Goal: Task Accomplishment & Management: Manage account settings

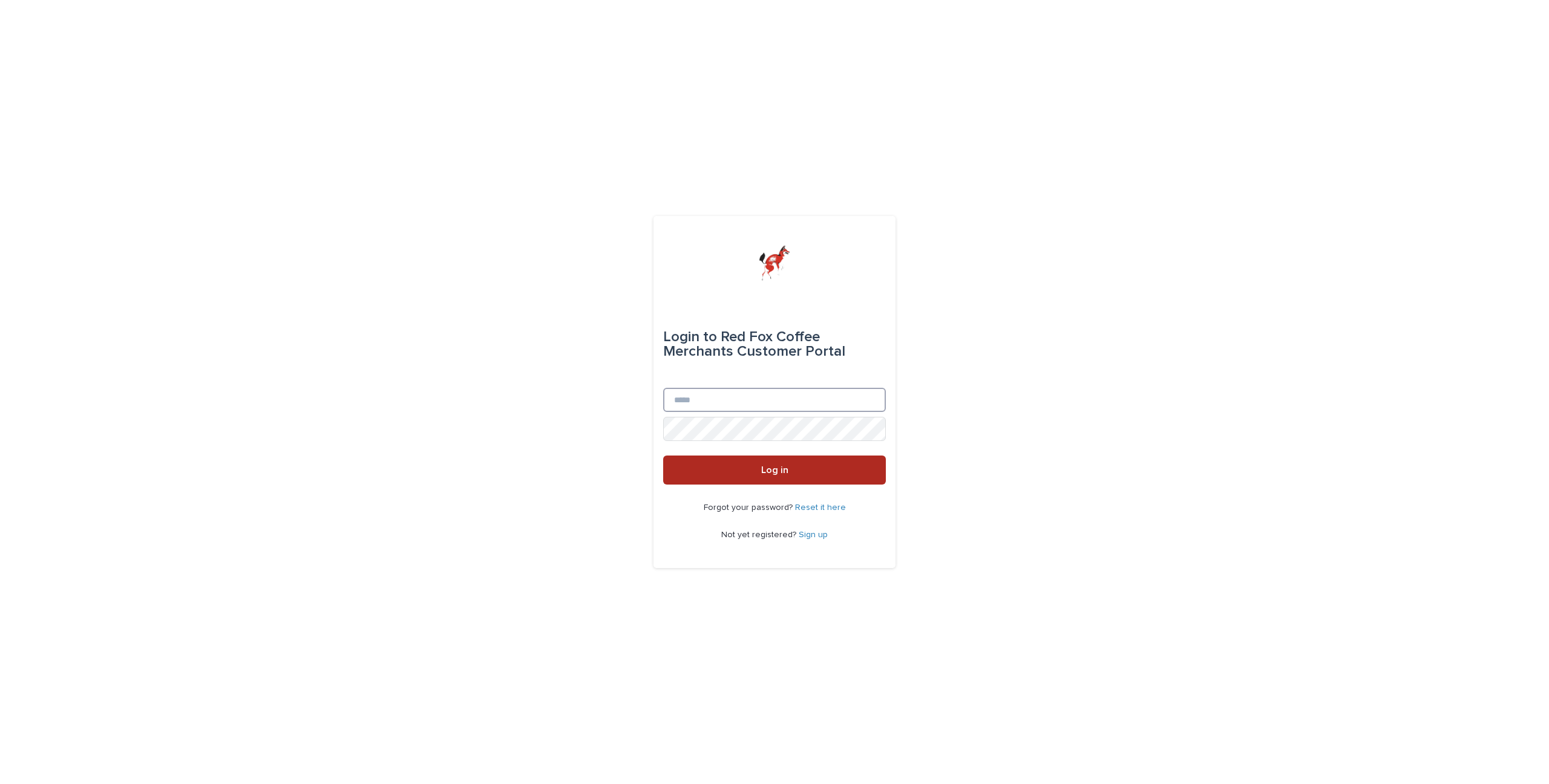
type input "**********"
click at [681, 479] on button "Log in" at bounding box center [774, 470] width 223 height 29
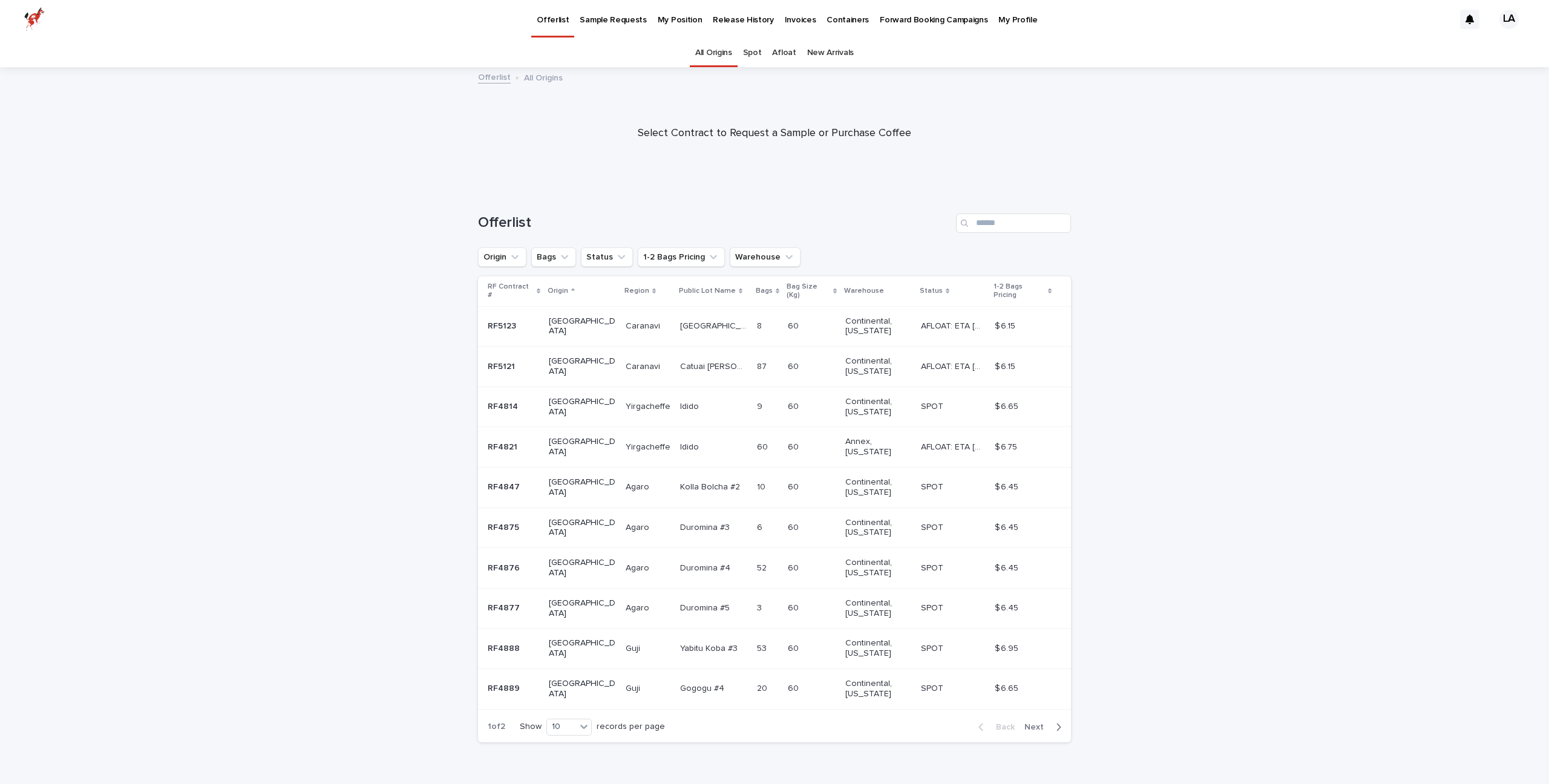
click at [663, 19] on p "My Position" at bounding box center [680, 12] width 45 height 25
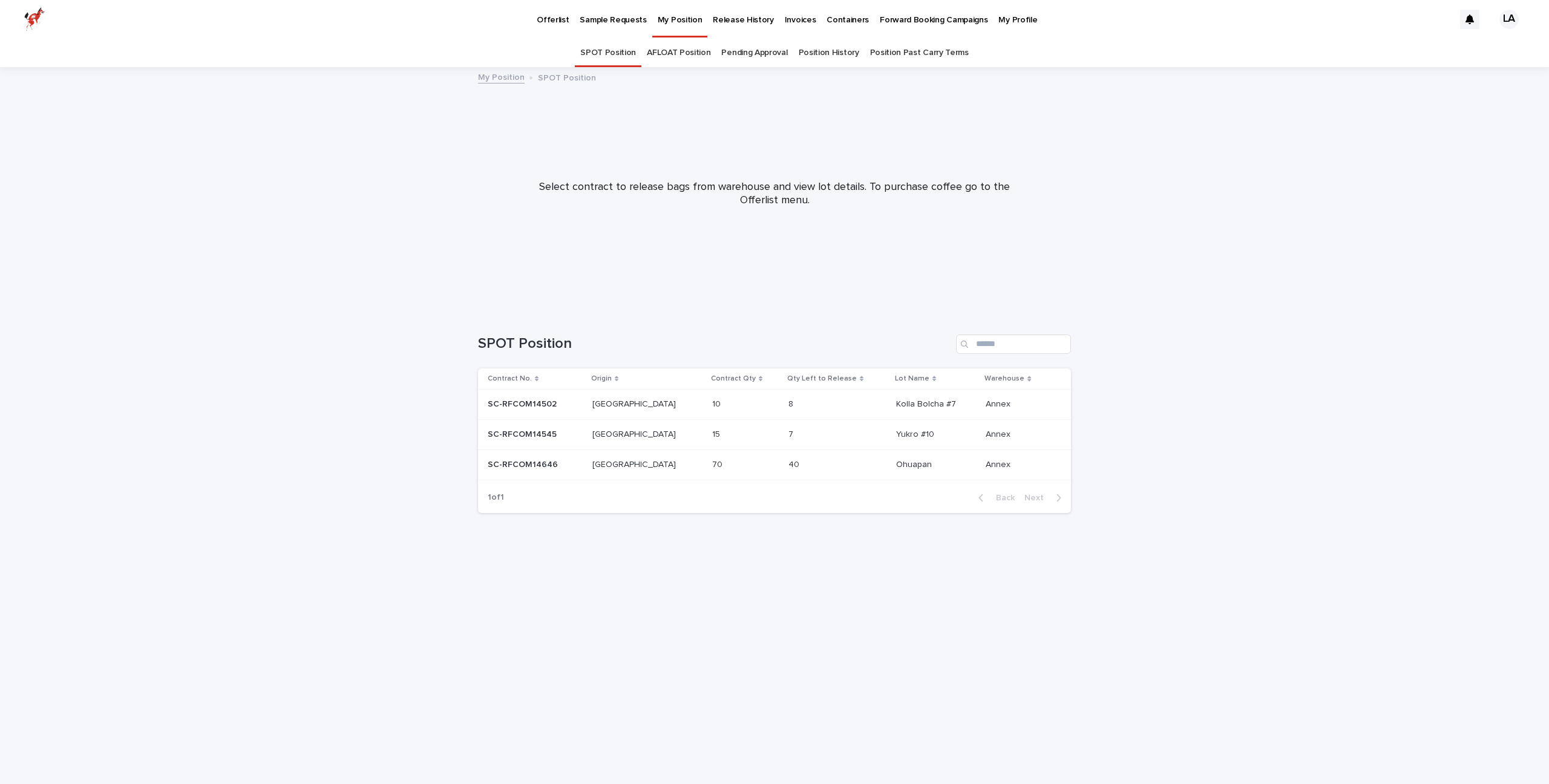
click at [712, 462] on p at bounding box center [736, 464] width 50 height 10
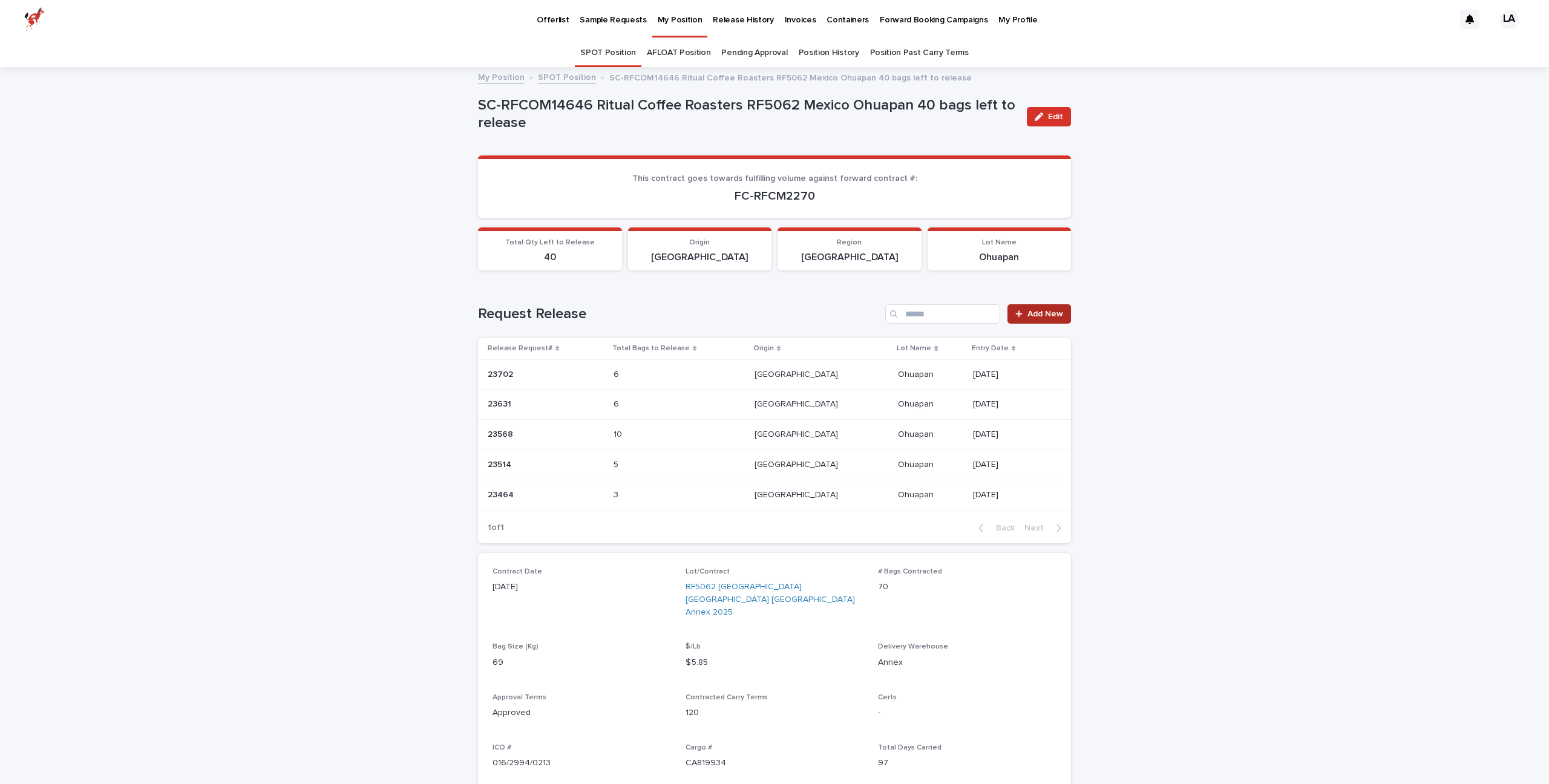
click at [1061, 318] on link "Add New" at bounding box center [1039, 314] width 64 height 20
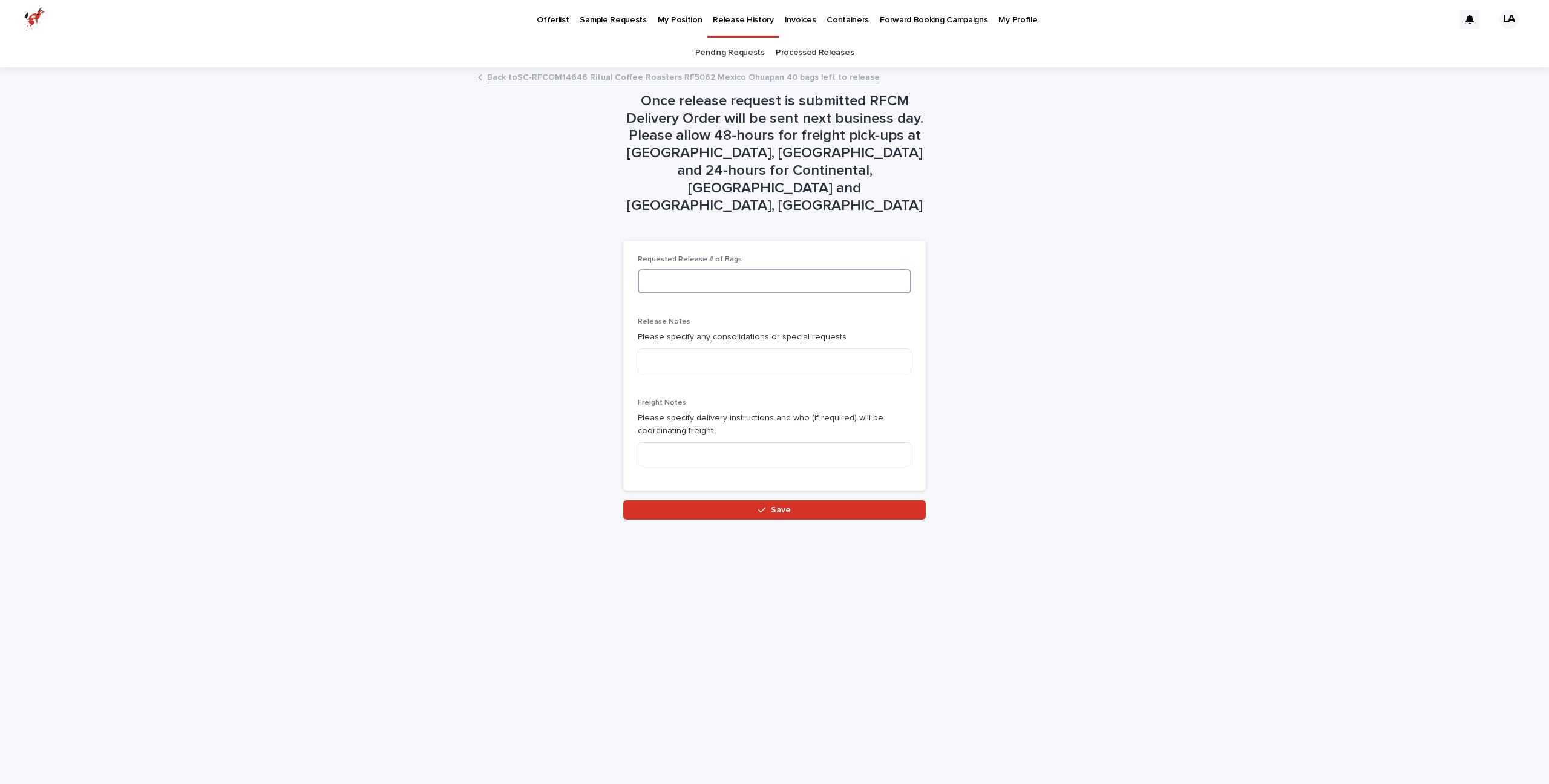
click at [846, 269] on input at bounding box center [774, 280] width 273 height 24
type input "*"
click at [841, 500] on button "Save" at bounding box center [774, 509] width 302 height 20
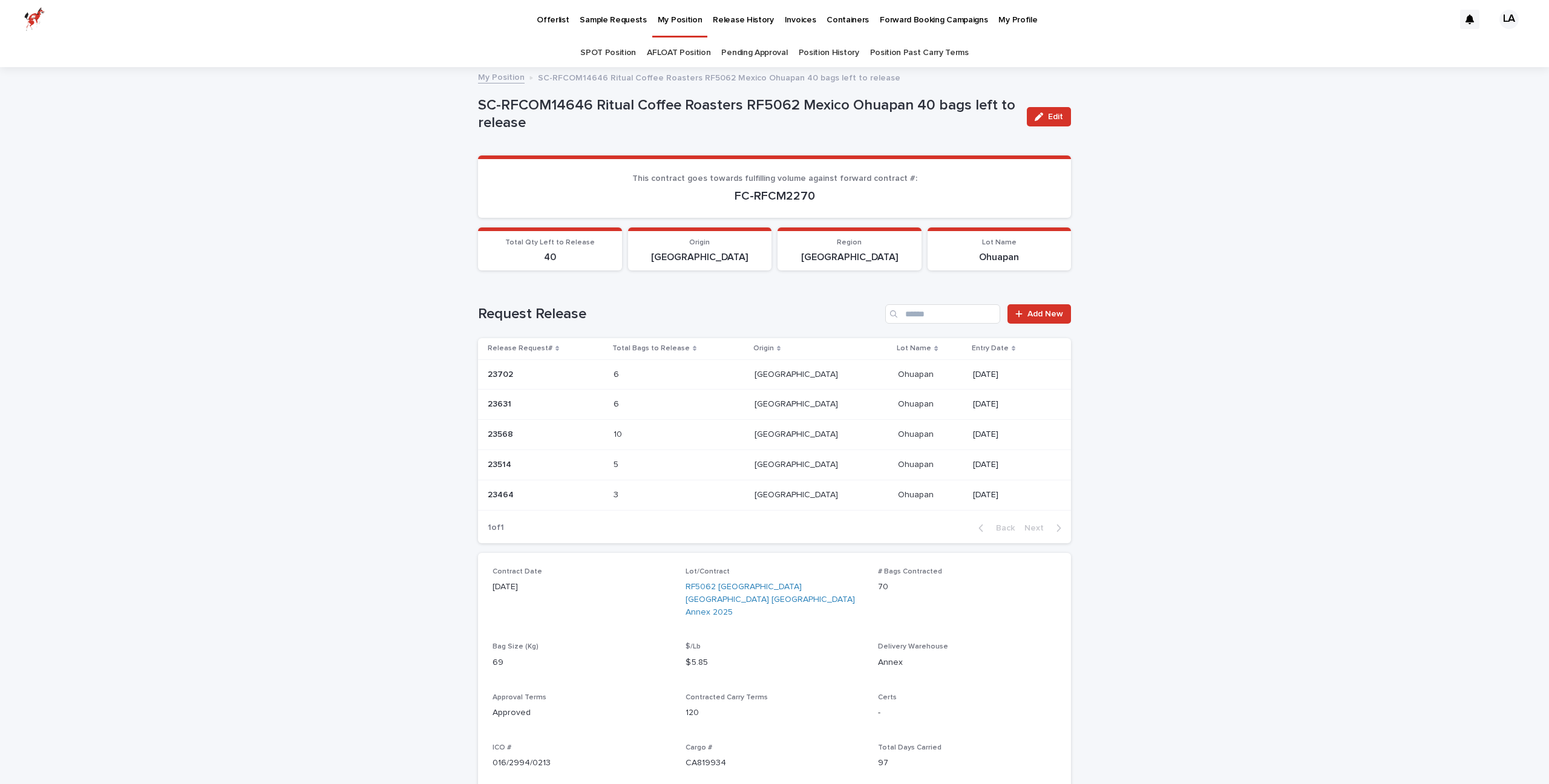
click at [673, 21] on p "My Position" at bounding box center [680, 12] width 45 height 25
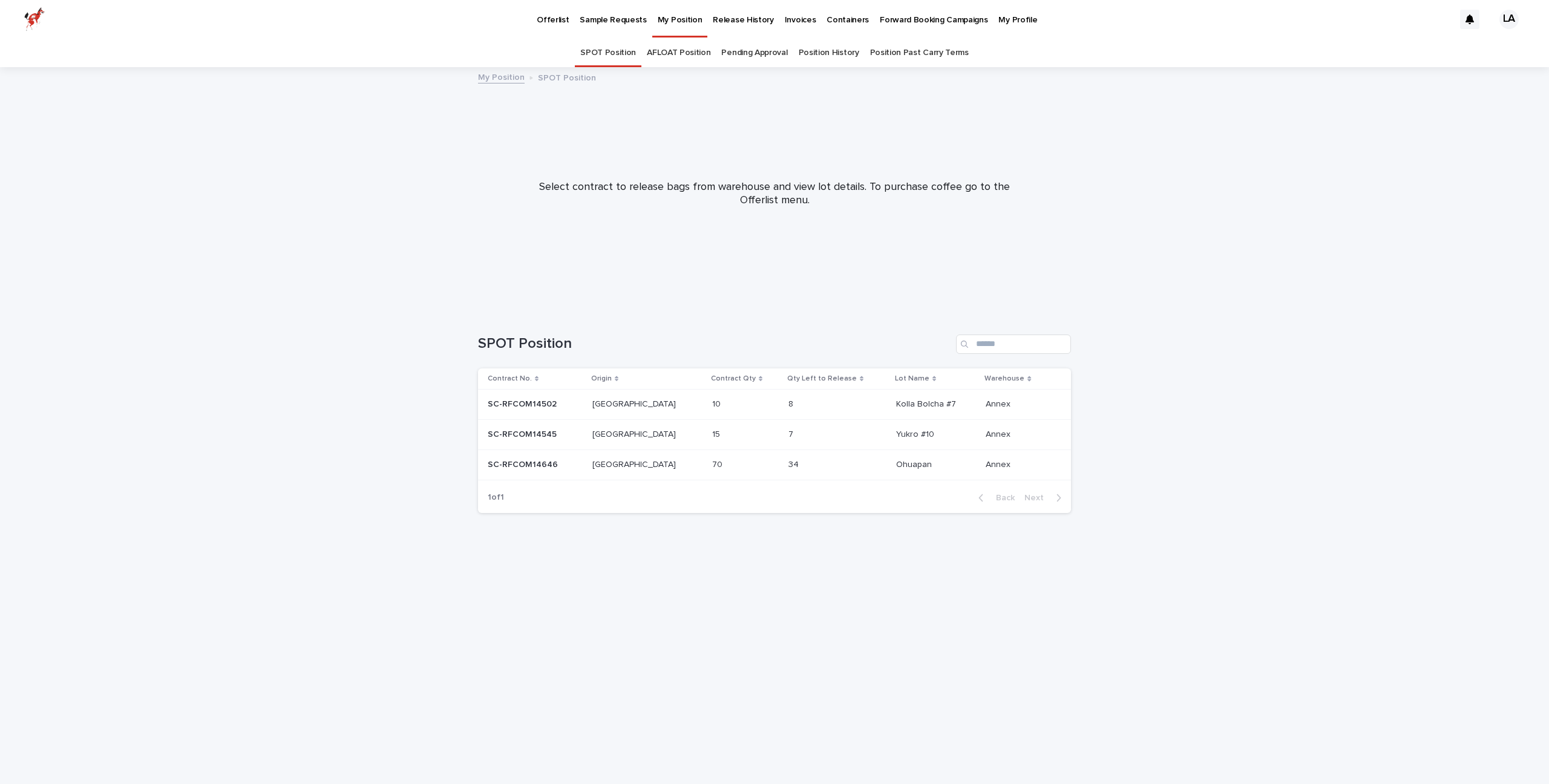
click at [718, 428] on div "15 15" at bounding box center [744, 435] width 66 height 20
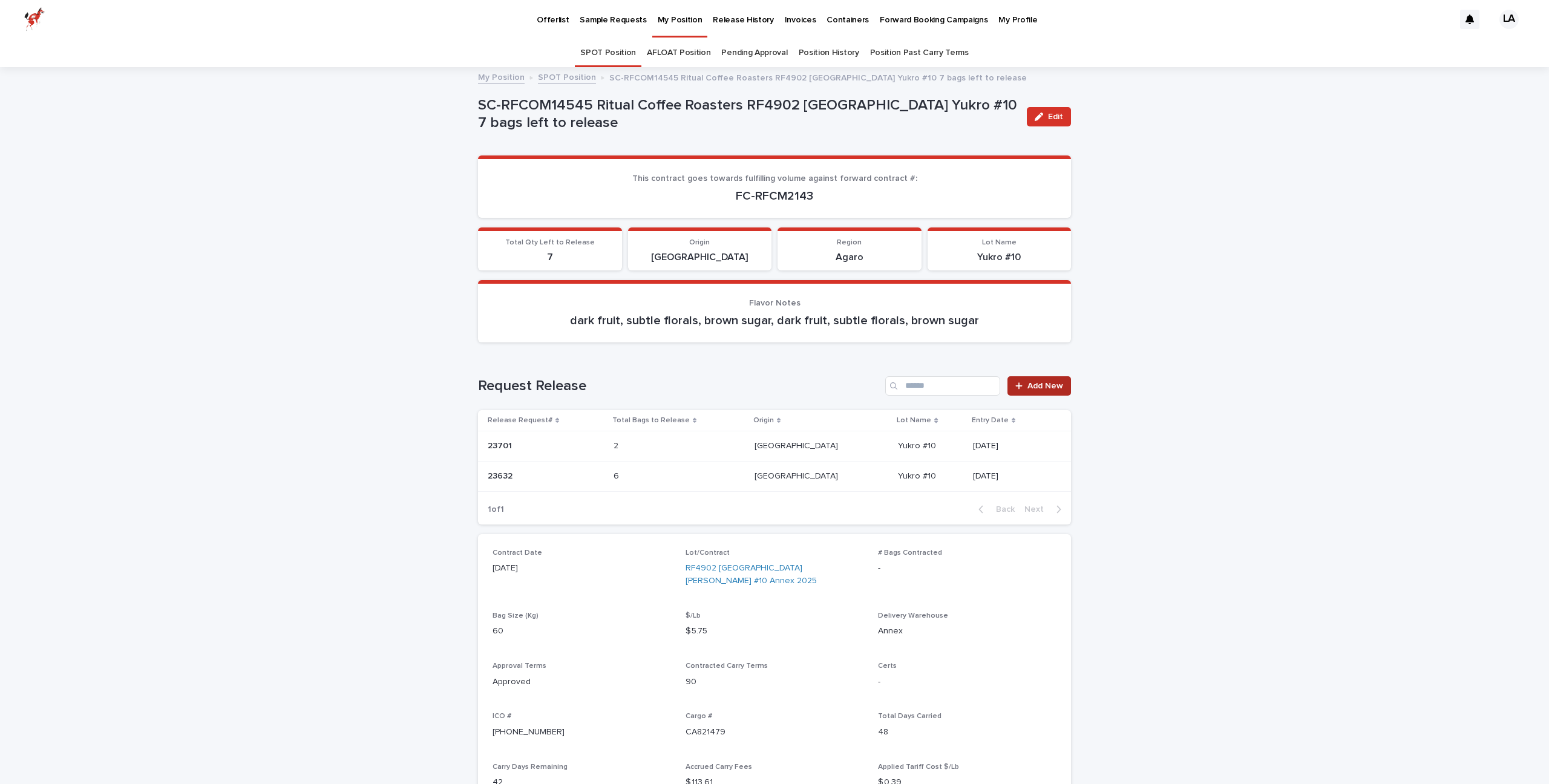
click at [1025, 388] on div at bounding box center [1021, 386] width 12 height 9
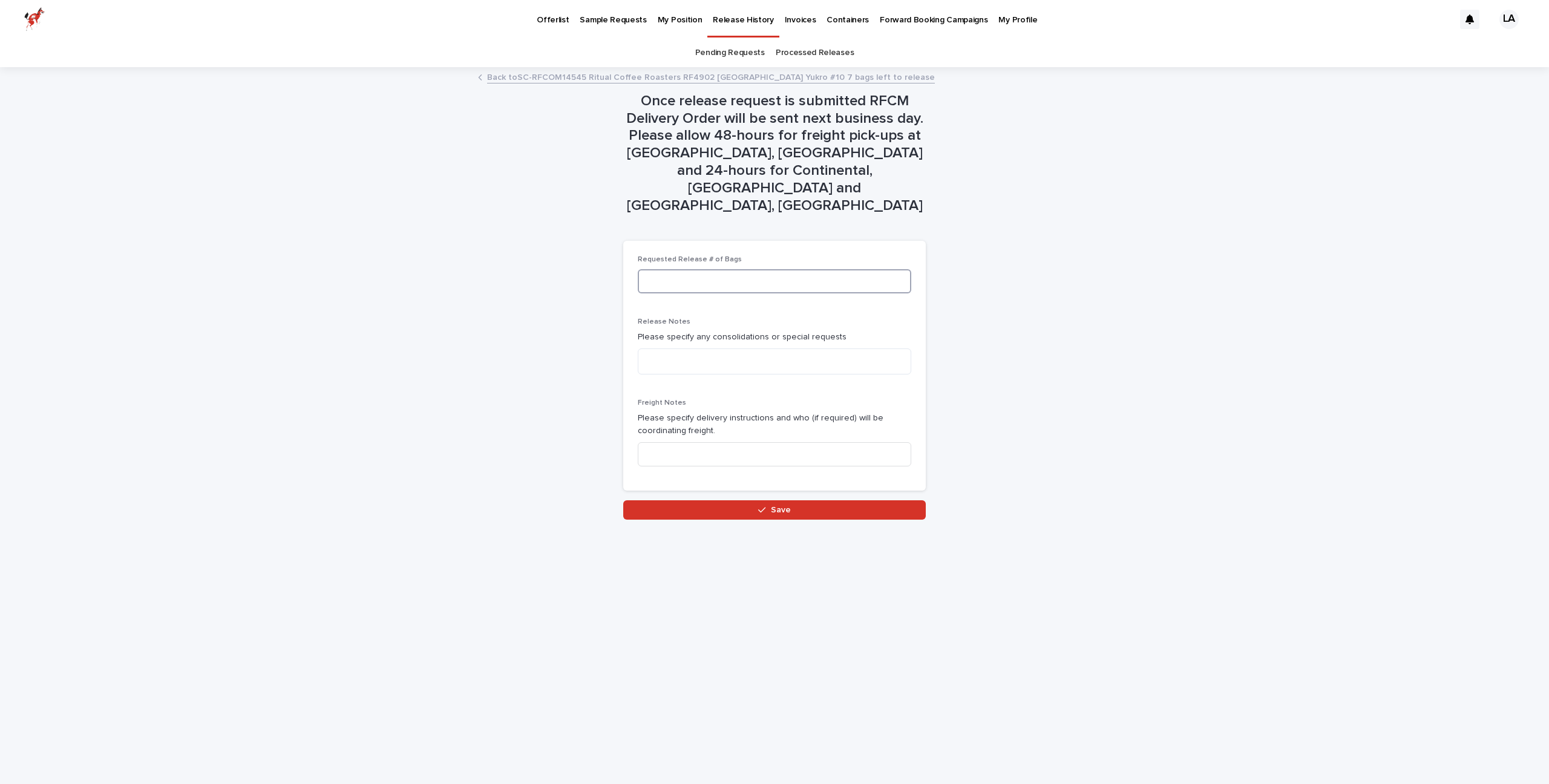
click at [825, 269] on input at bounding box center [774, 280] width 273 height 24
type input "*"
click at [952, 370] on div "Once release request is submitted RFCM Delivery Order will be sent next busines…" at bounding box center [774, 293] width 593 height 451
click at [875, 500] on button "Save" at bounding box center [774, 509] width 302 height 20
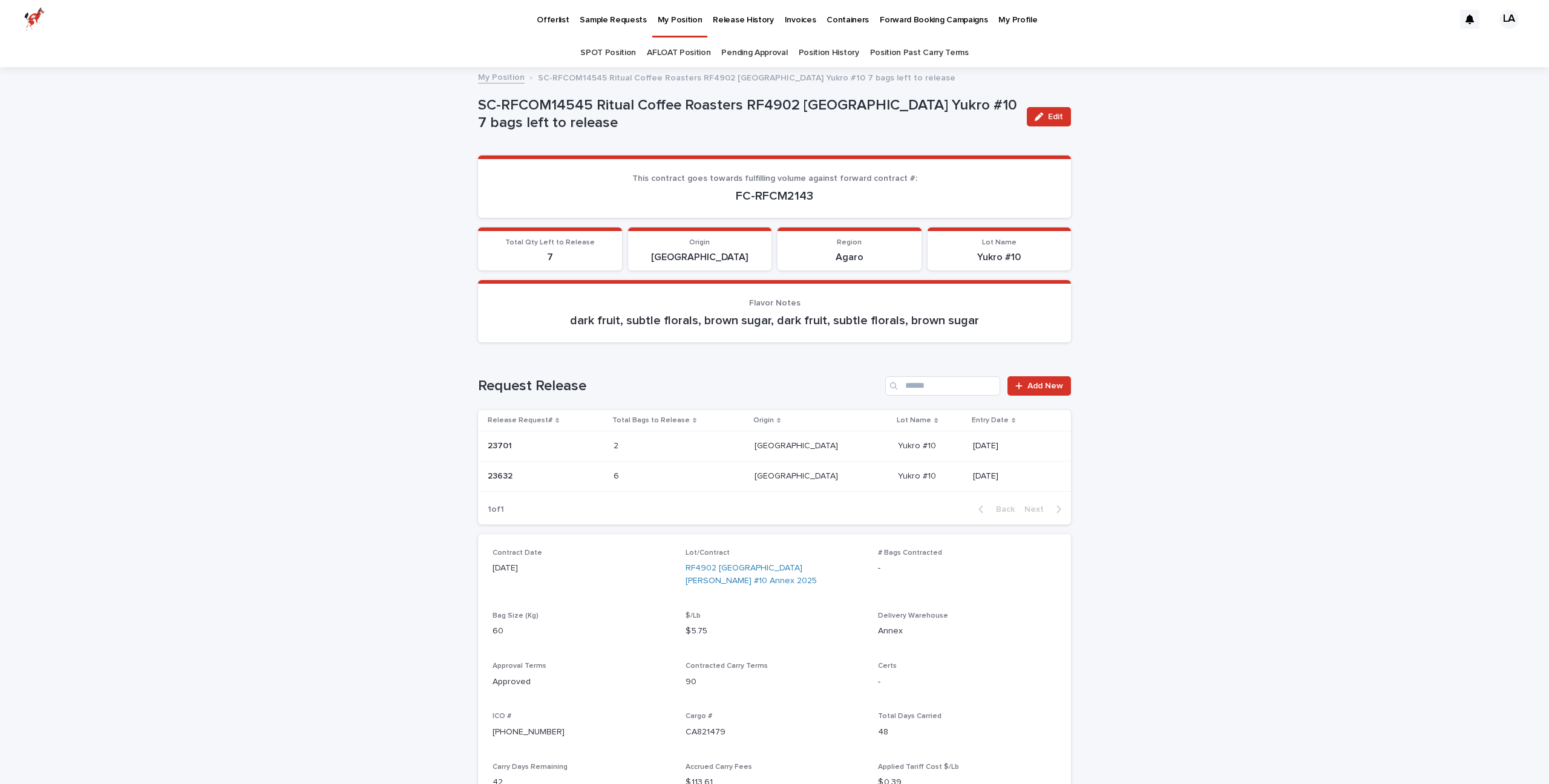
click at [683, 20] on p "My Position" at bounding box center [680, 12] width 45 height 25
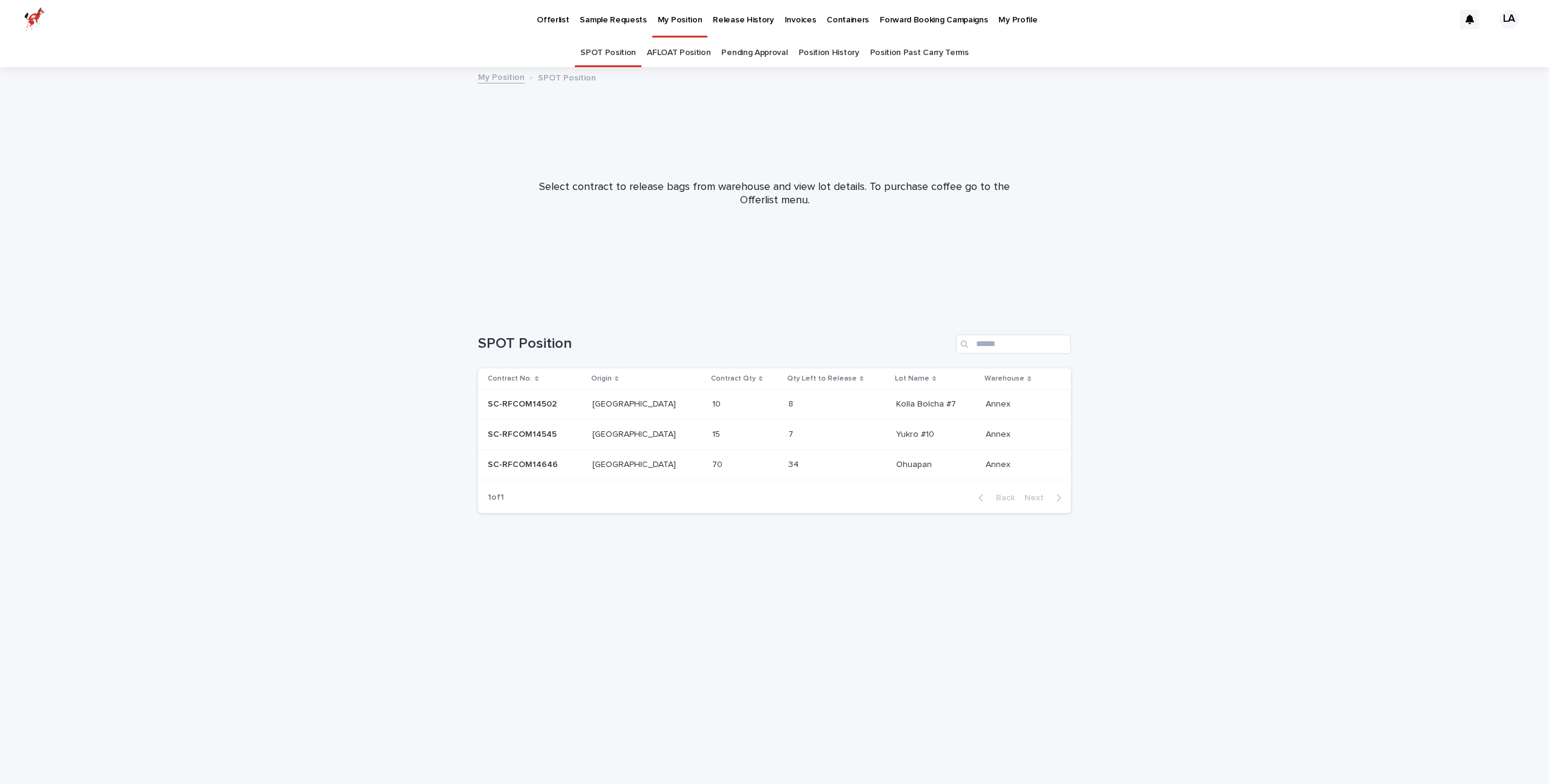
click at [744, 21] on p "Release History" at bounding box center [742, 12] width 60 height 25
